Goal: Information Seeking & Learning: Learn about a topic

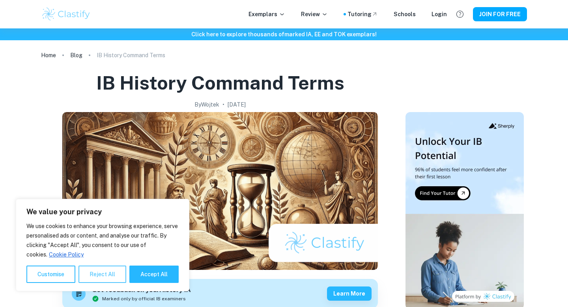
click at [95, 273] on button "Reject All" at bounding box center [103, 274] width 48 height 17
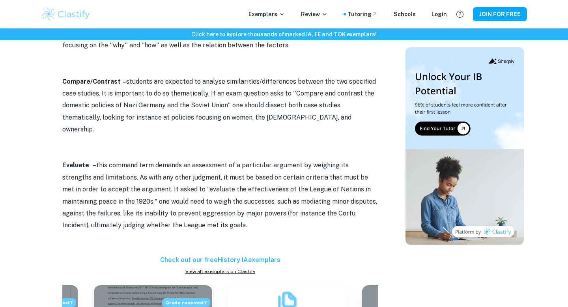
scroll to position [565, 0]
click at [185, 162] on p "Evaluate – this command term demands an assessment of a particular argument by …" at bounding box center [220, 195] width 316 height 72
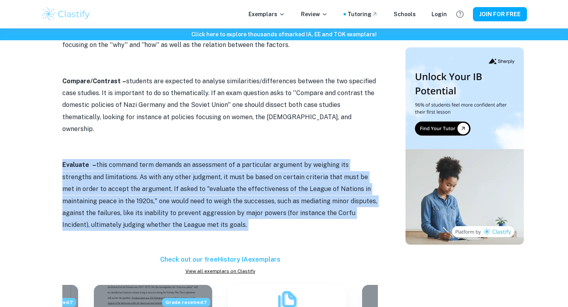
click at [185, 162] on p "Evaluate – this command term demands an assessment of a particular argument by …" at bounding box center [220, 195] width 316 height 72
click at [235, 172] on p "Evaluate – this command term demands an assessment of a particular argument by …" at bounding box center [220, 195] width 316 height 72
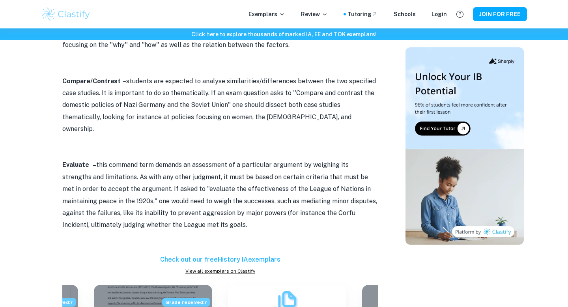
drag, startPoint x: 127, startPoint y: 164, endPoint x: 233, endPoint y: 200, distance: 112.3
click at [233, 200] on p "Evaluate – this command term demands an assessment of a particular argument by …" at bounding box center [220, 195] width 316 height 72
